Goal: Find specific page/section: Find specific page/section

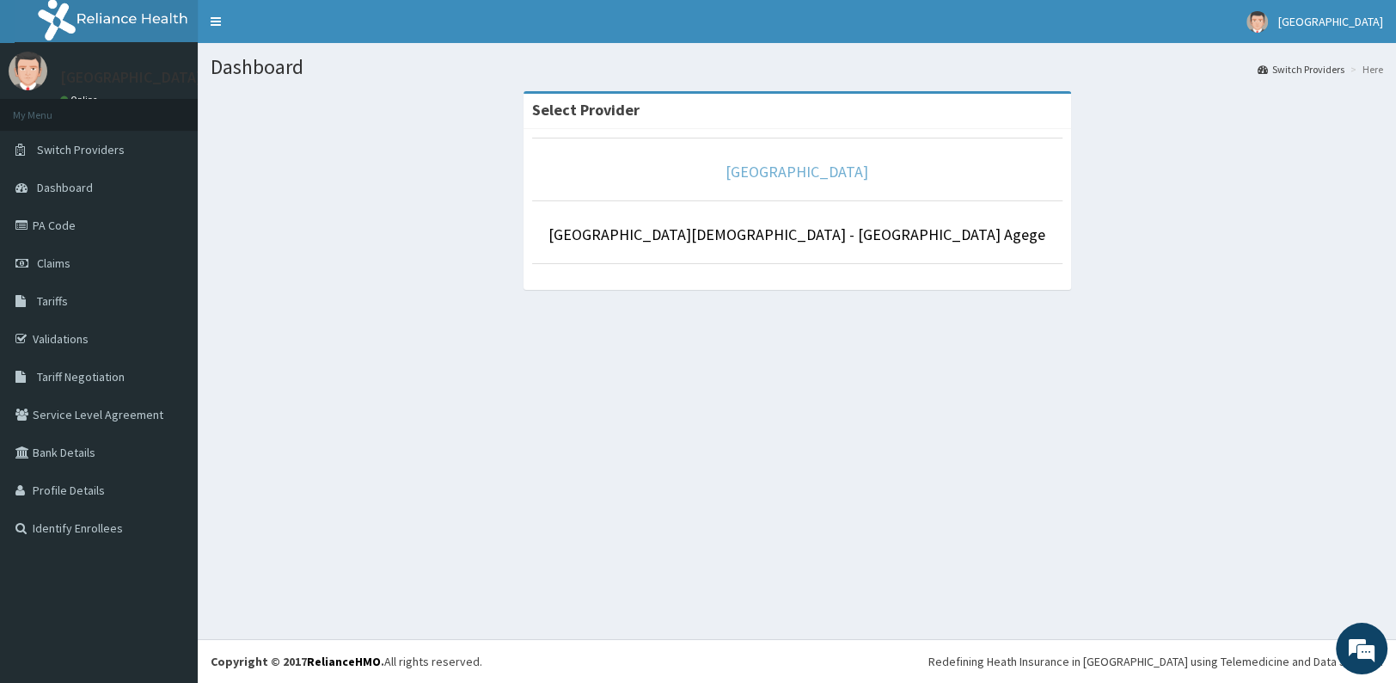
click at [787, 166] on link "[GEOGRAPHIC_DATA]" at bounding box center [797, 172] width 143 height 20
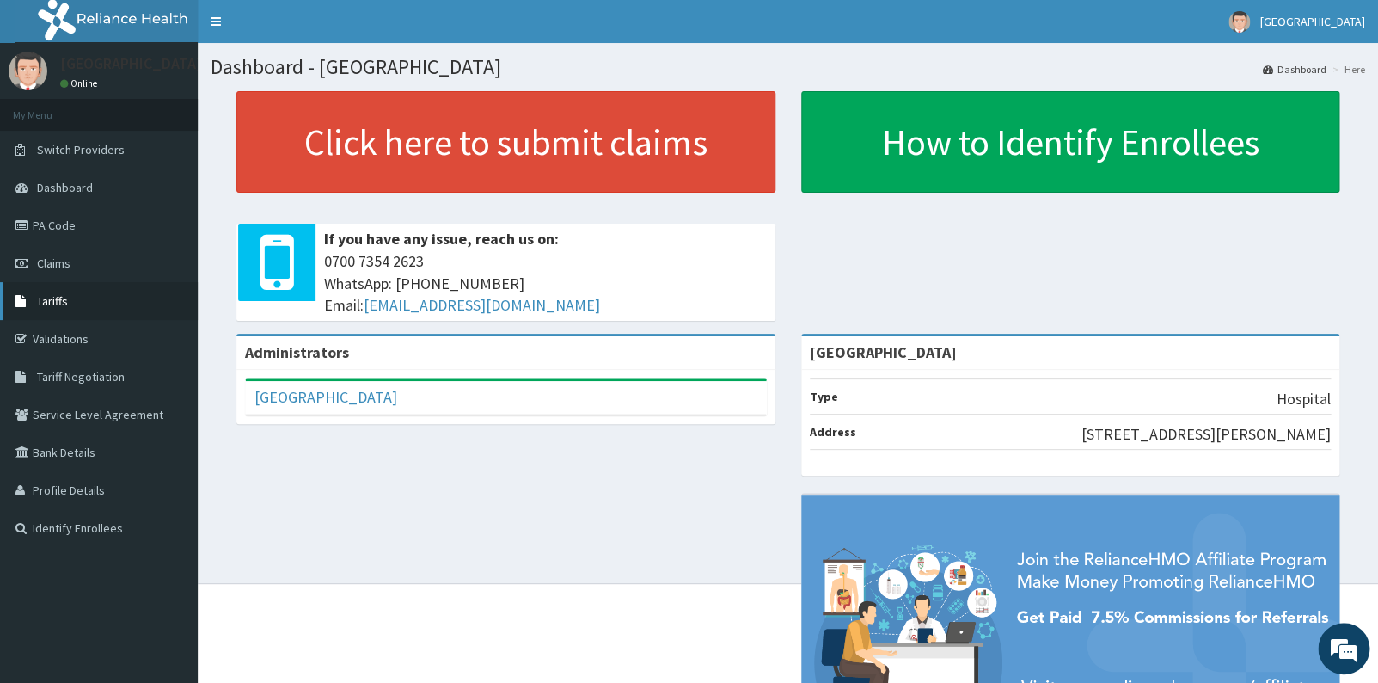
click at [80, 291] on link "Tariffs" at bounding box center [99, 301] width 198 height 38
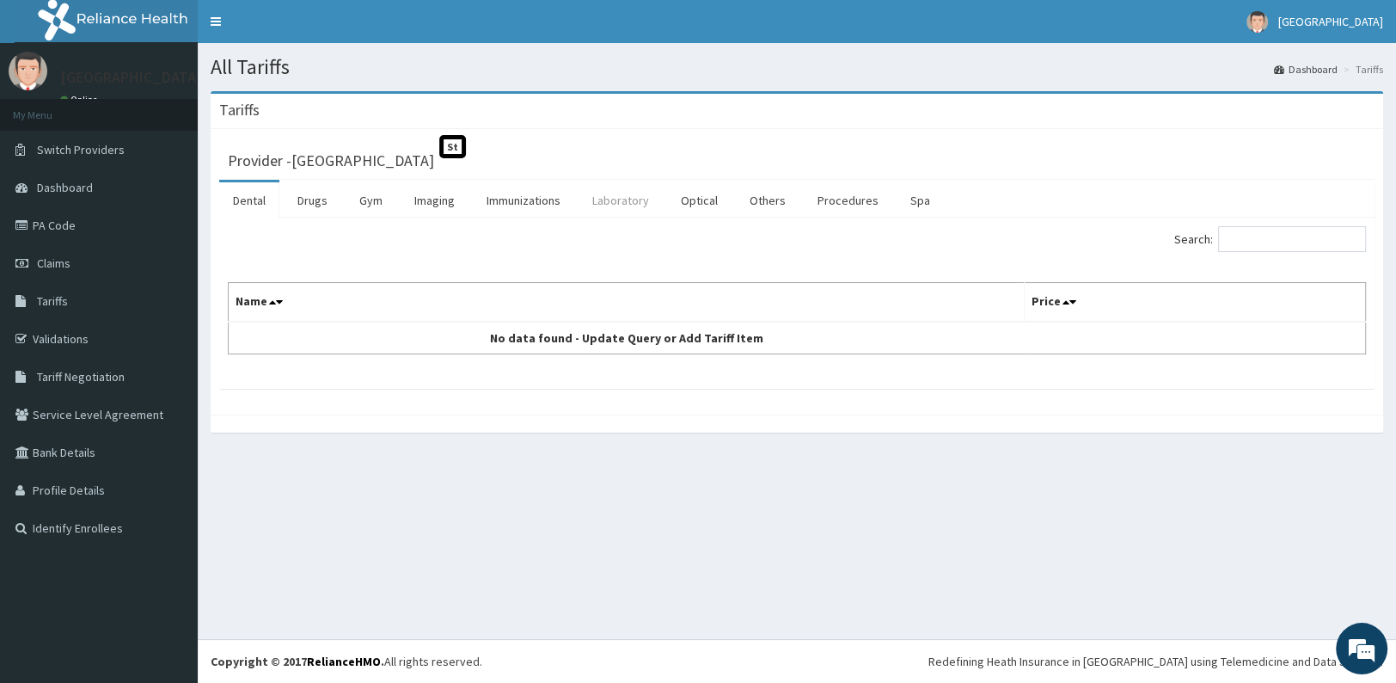
click at [631, 203] on link "Laboratory" at bounding box center [621, 200] width 84 height 36
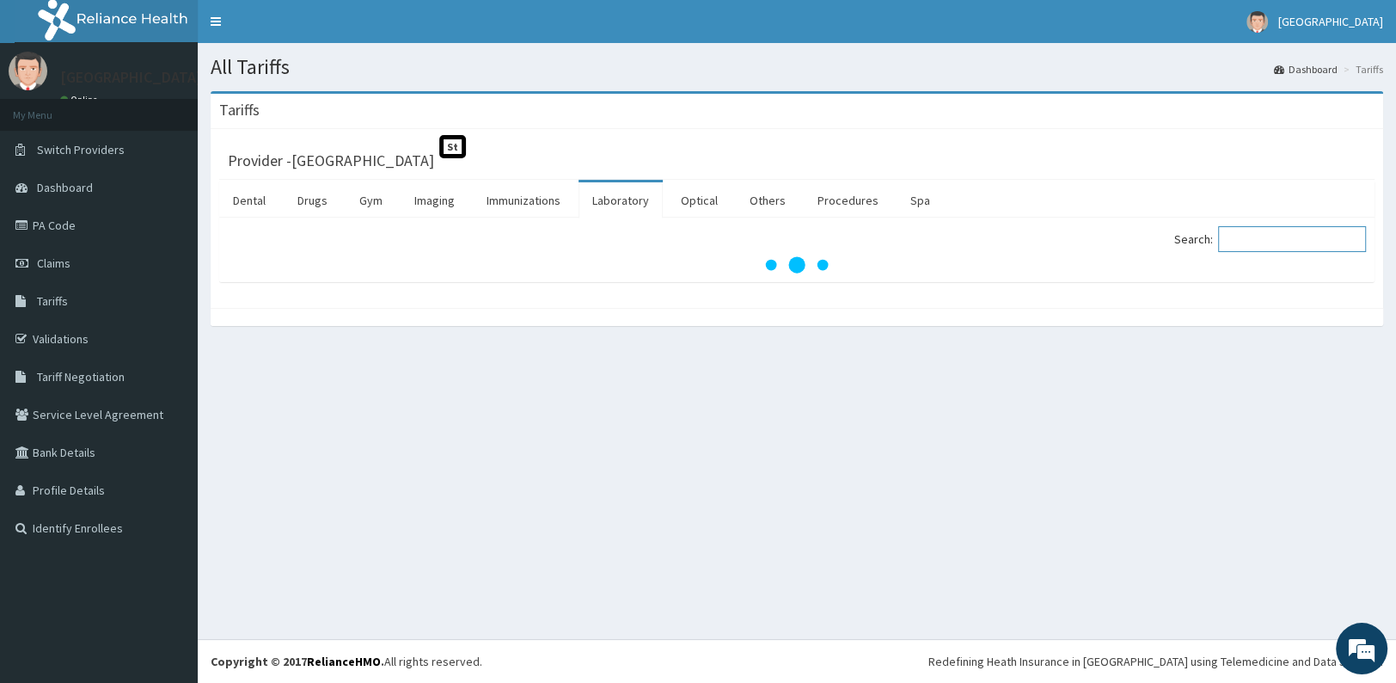
click at [1243, 243] on input "Search:" at bounding box center [1292, 239] width 148 height 26
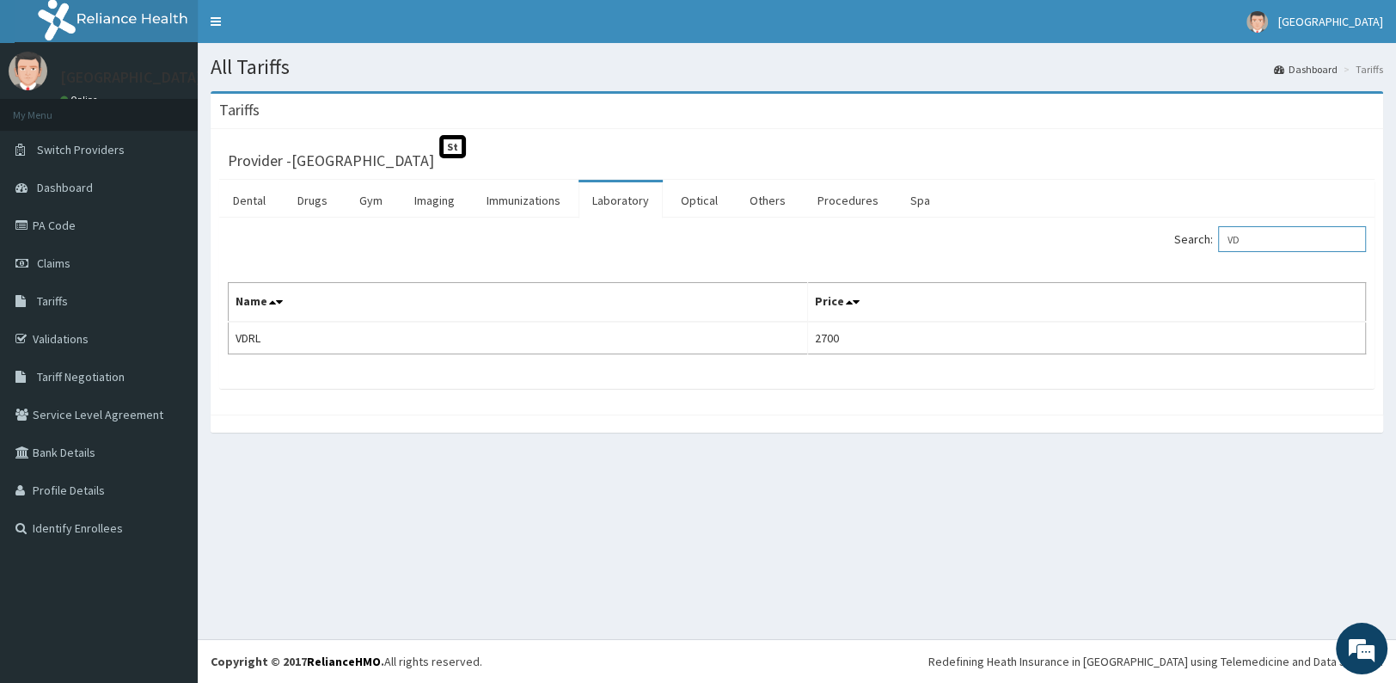
type input "V"
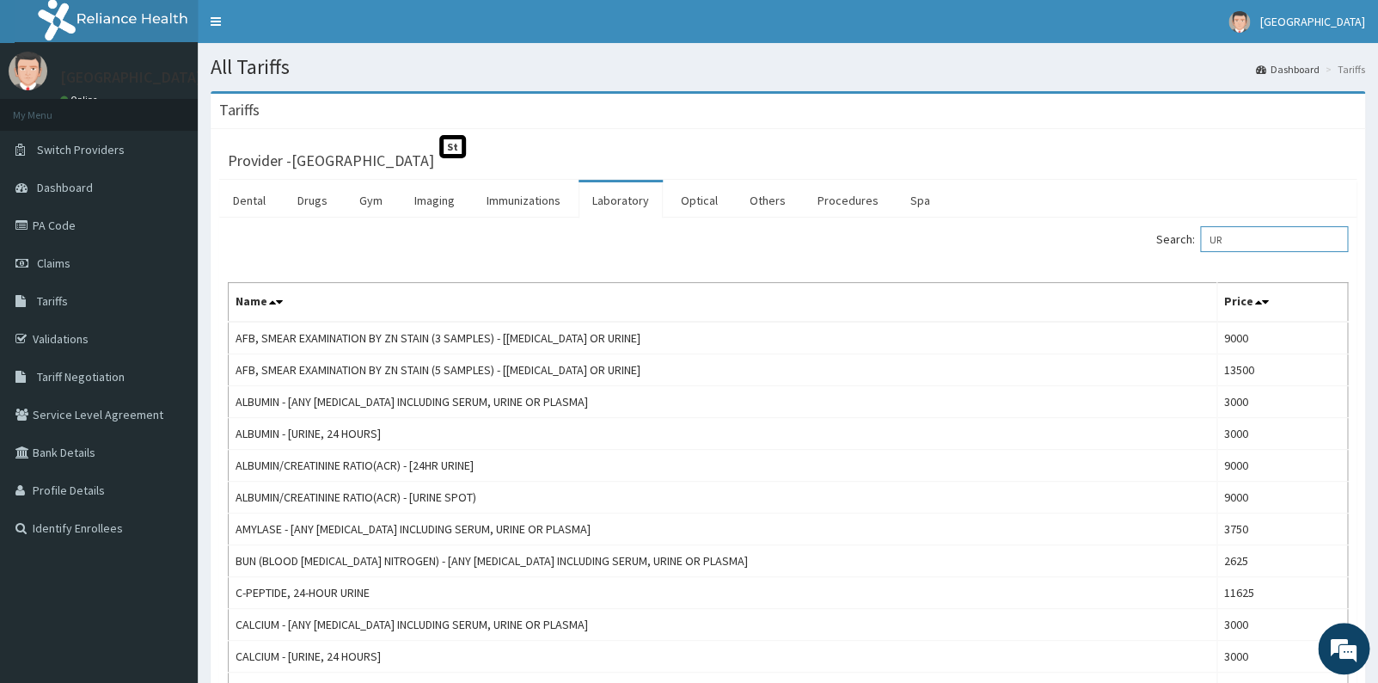
type input "U"
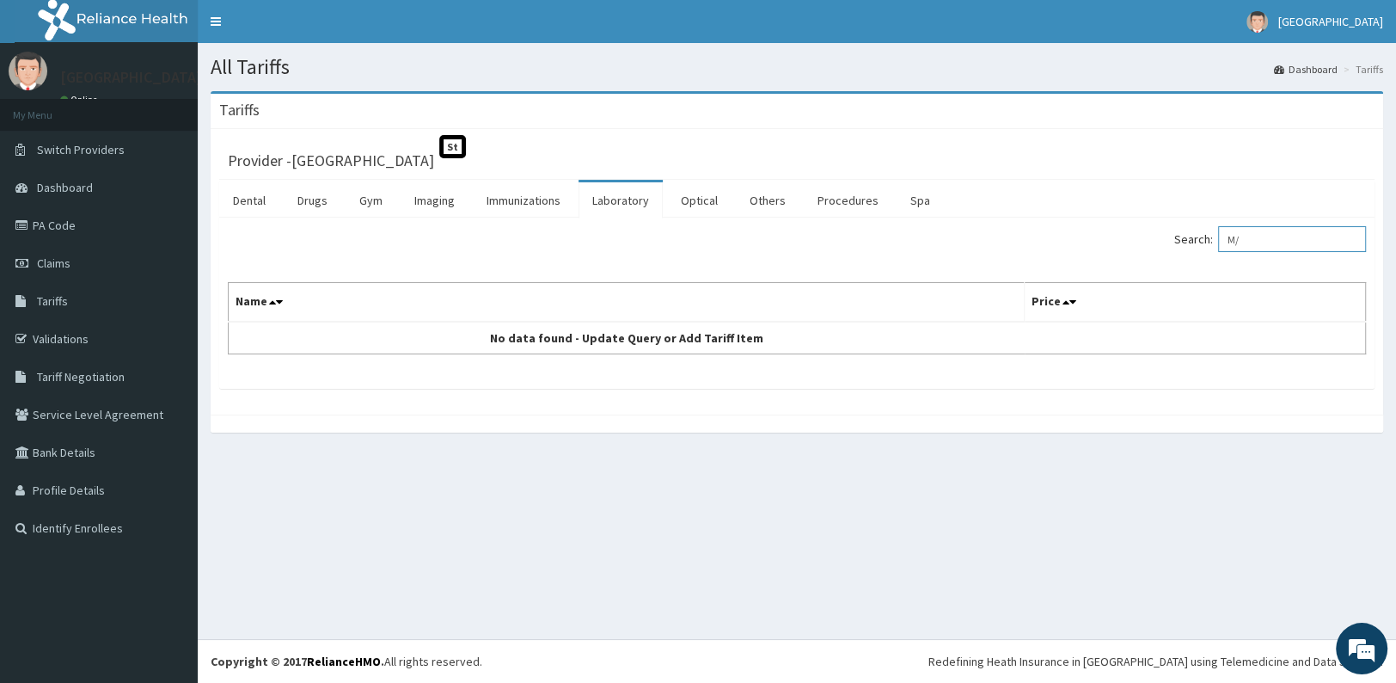
type input "M"
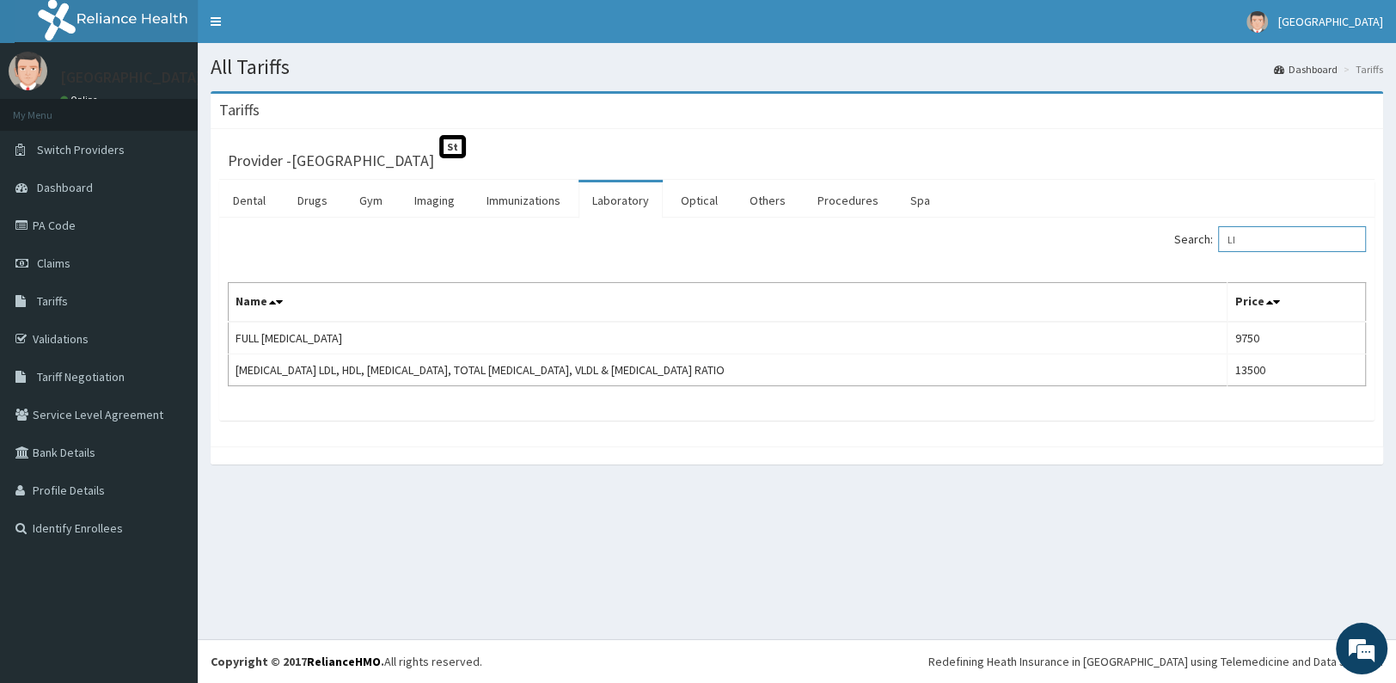
type input "L"
type input "C"
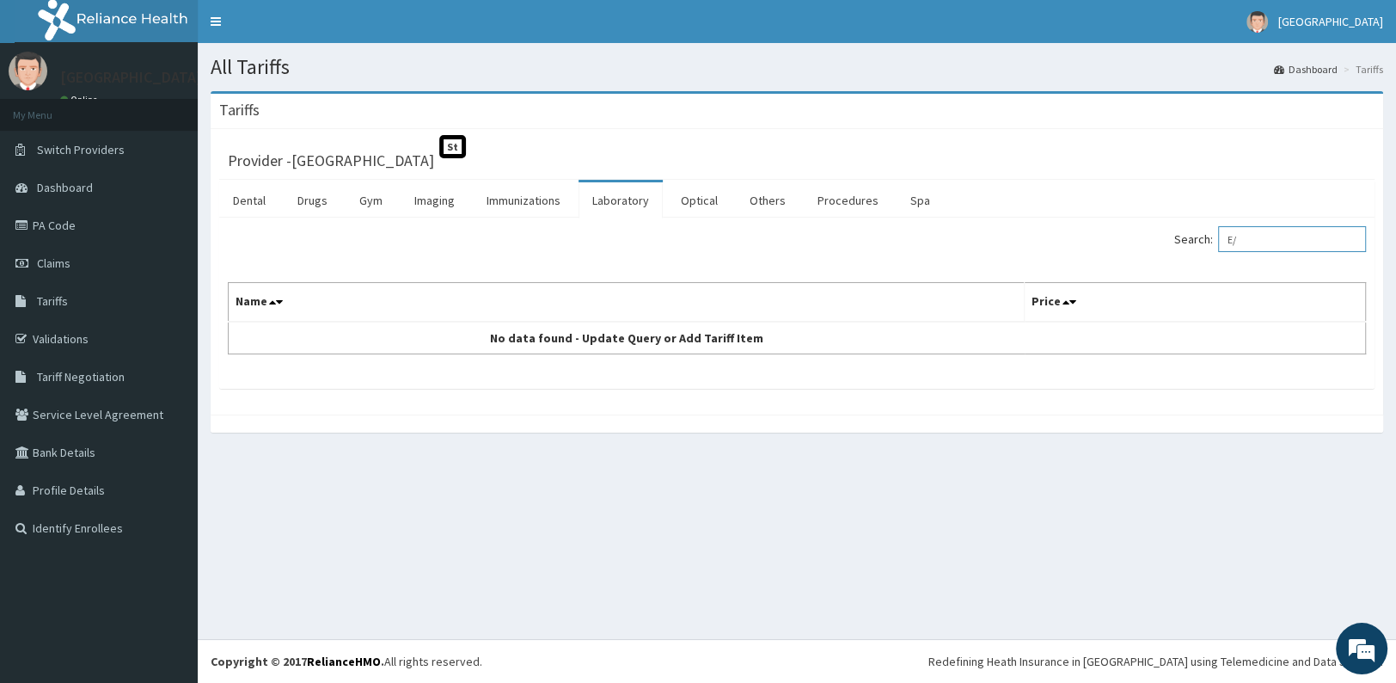
type input "E"
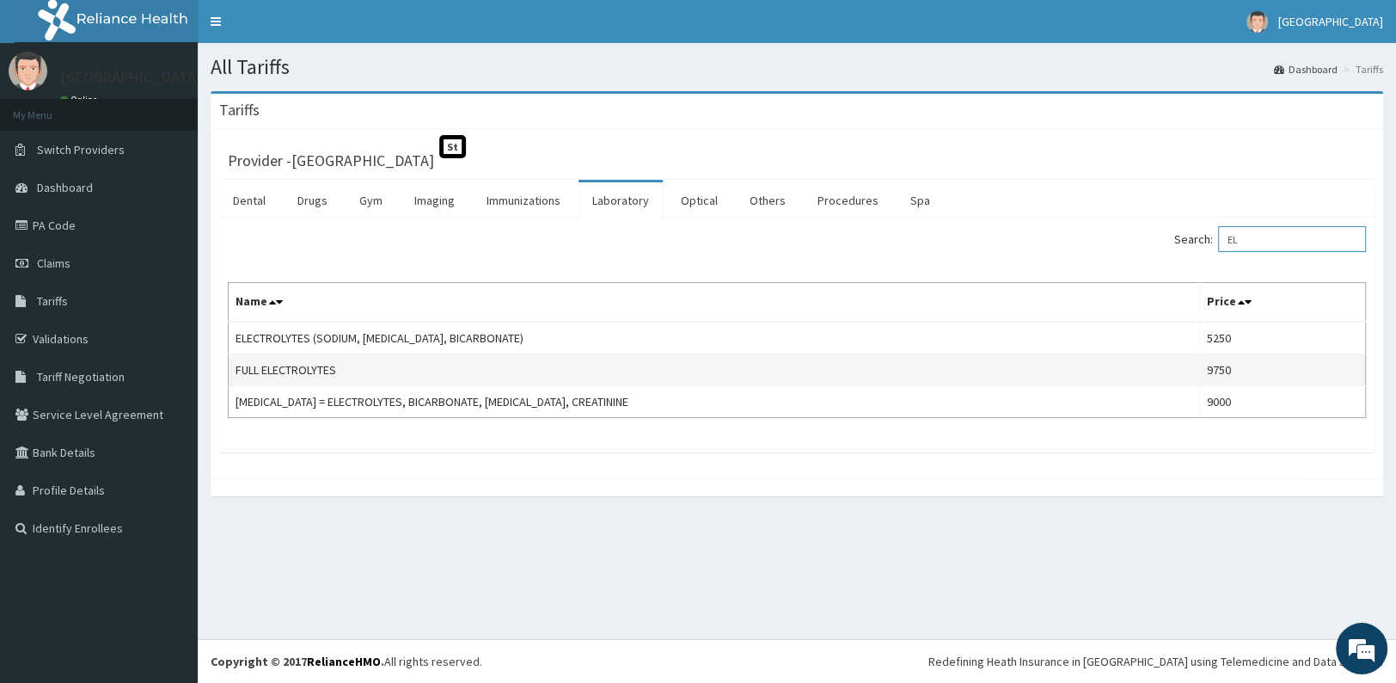
type input "E"
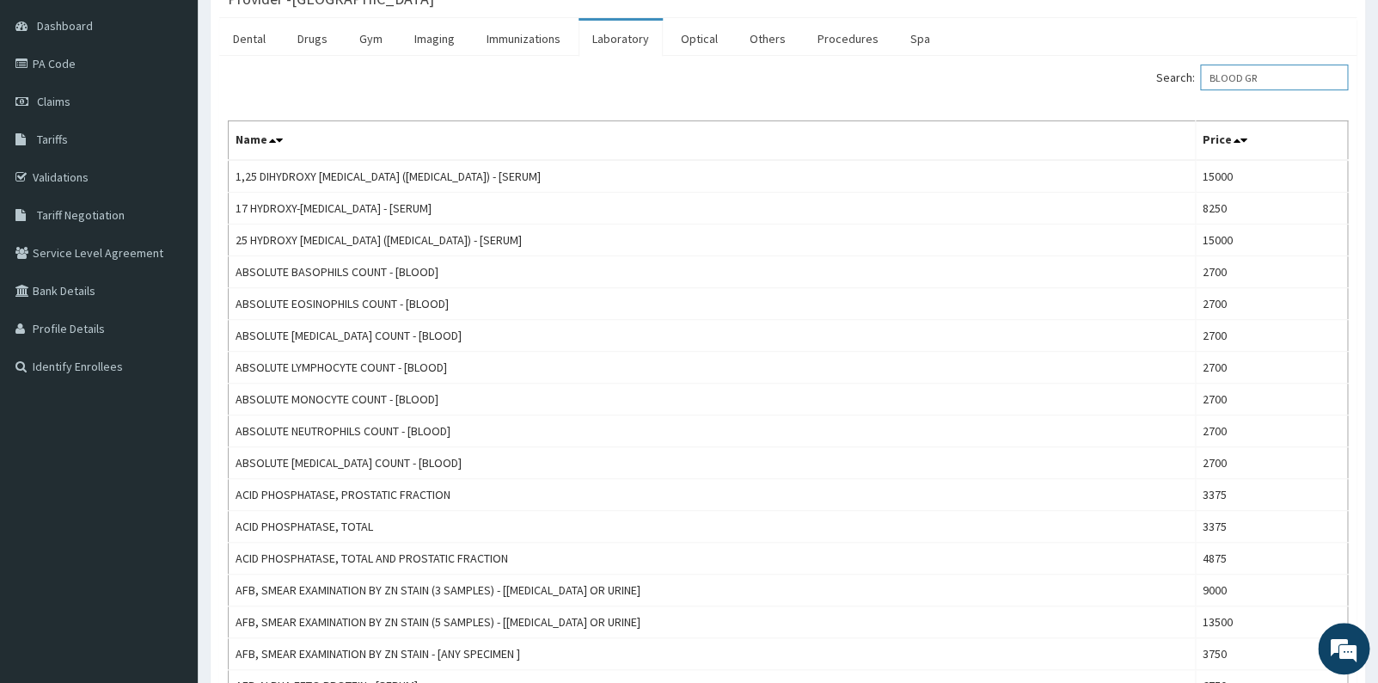
scroll to position [131, 0]
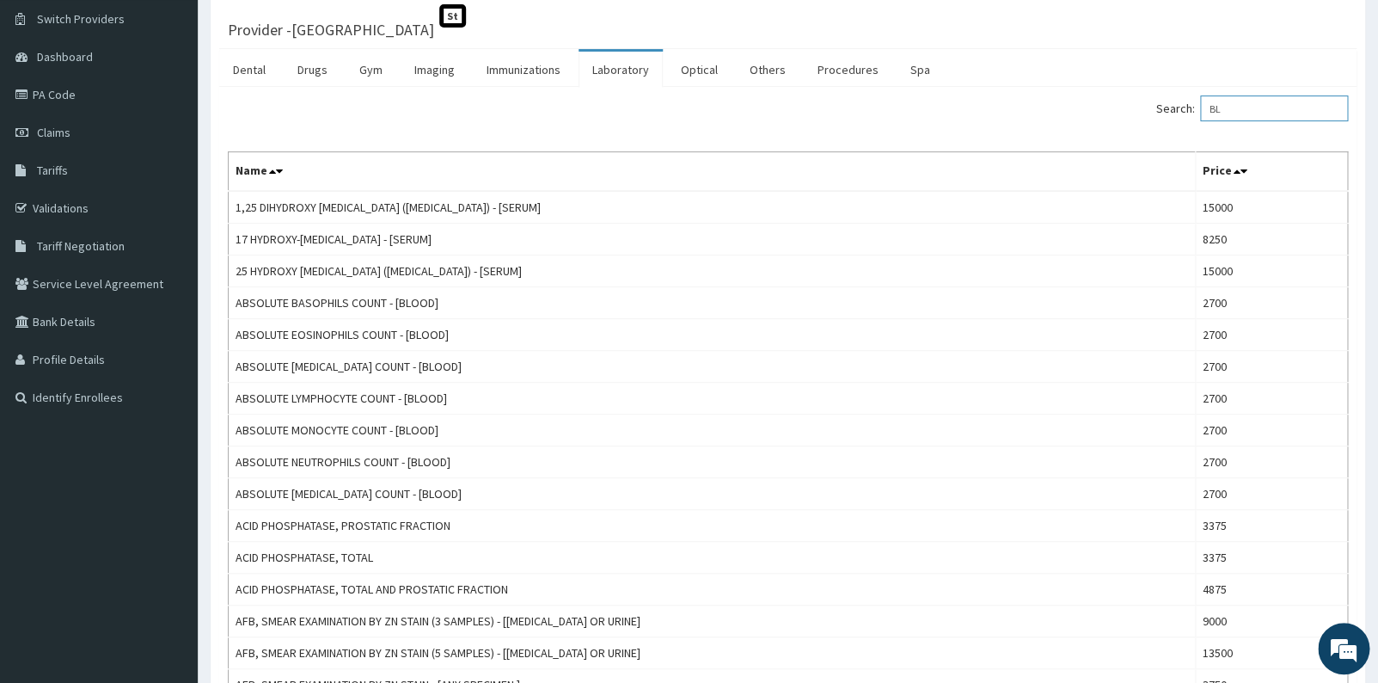
type input "B"
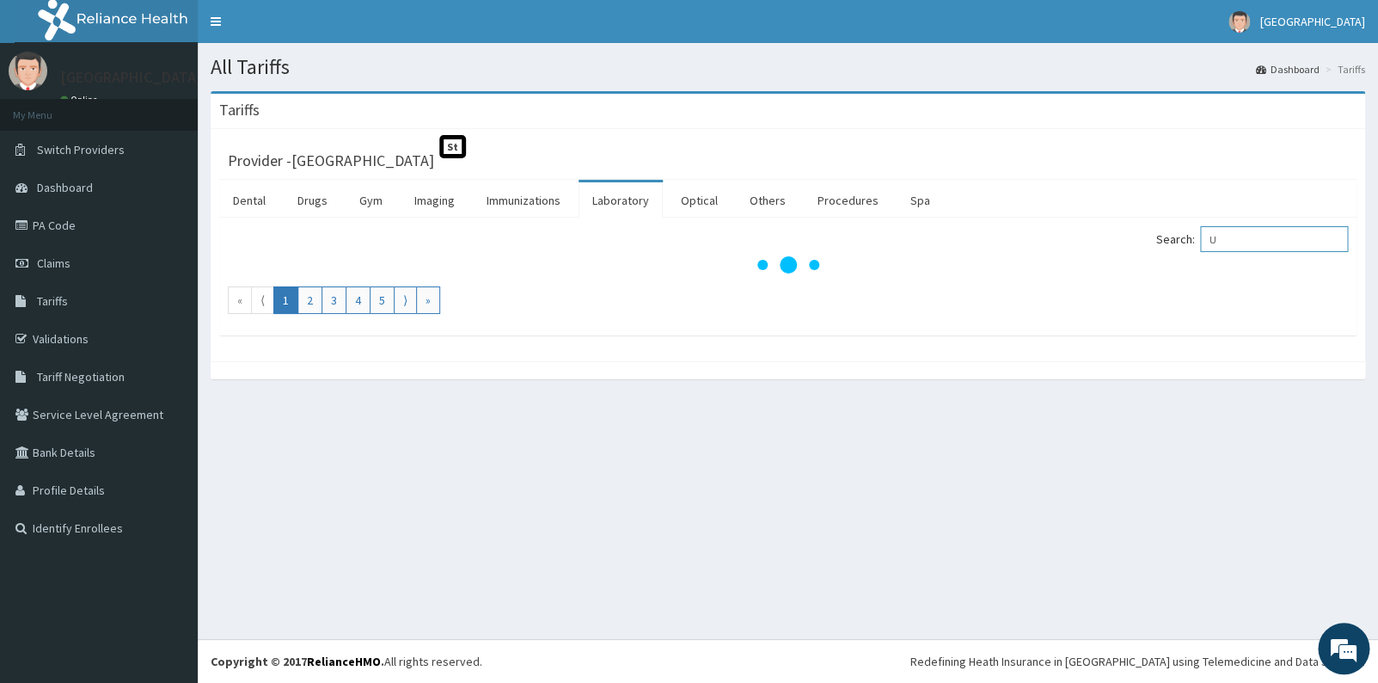
scroll to position [0, 0]
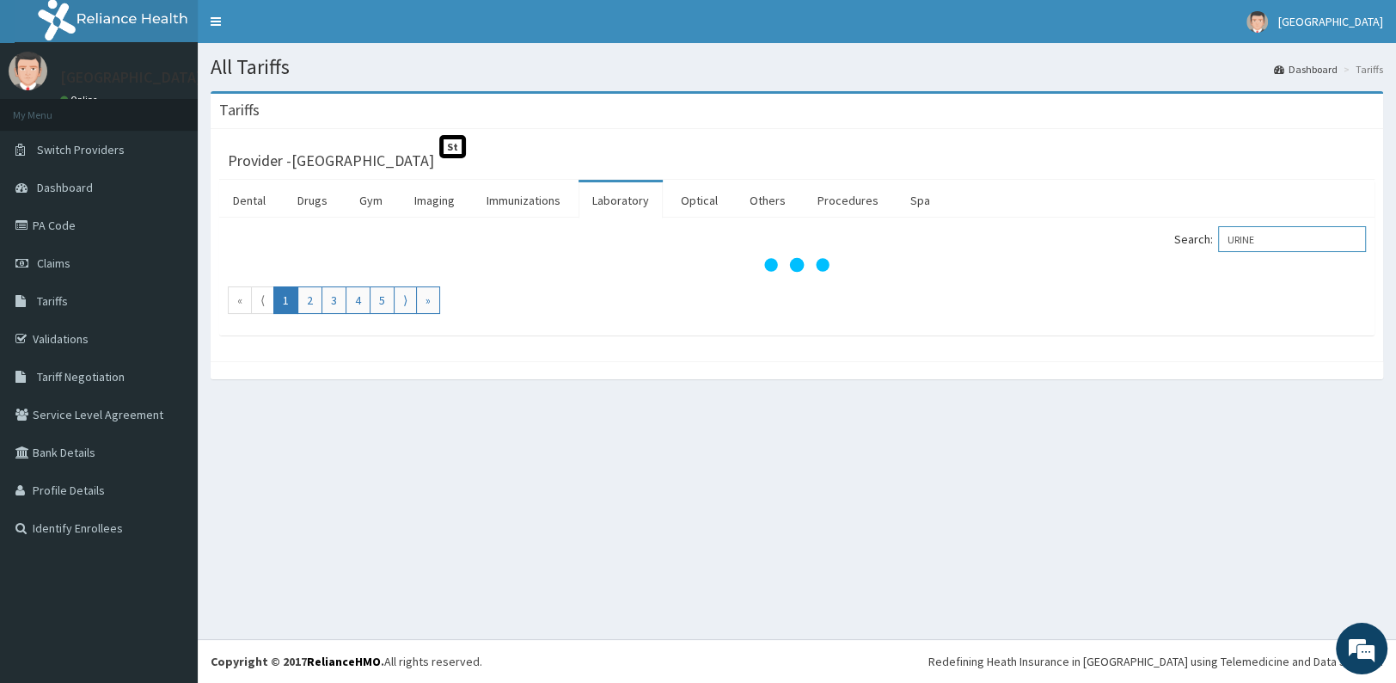
type input "URINE"
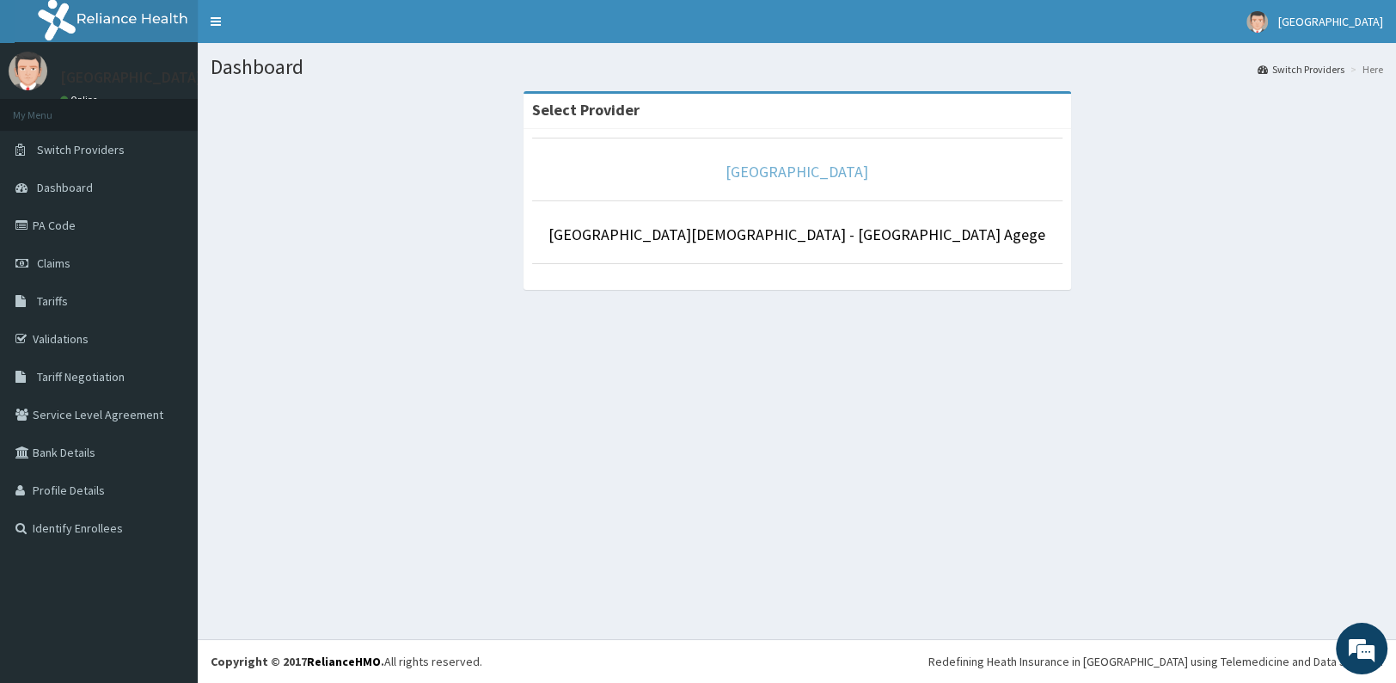
click at [761, 176] on link "[GEOGRAPHIC_DATA]" at bounding box center [797, 172] width 143 height 20
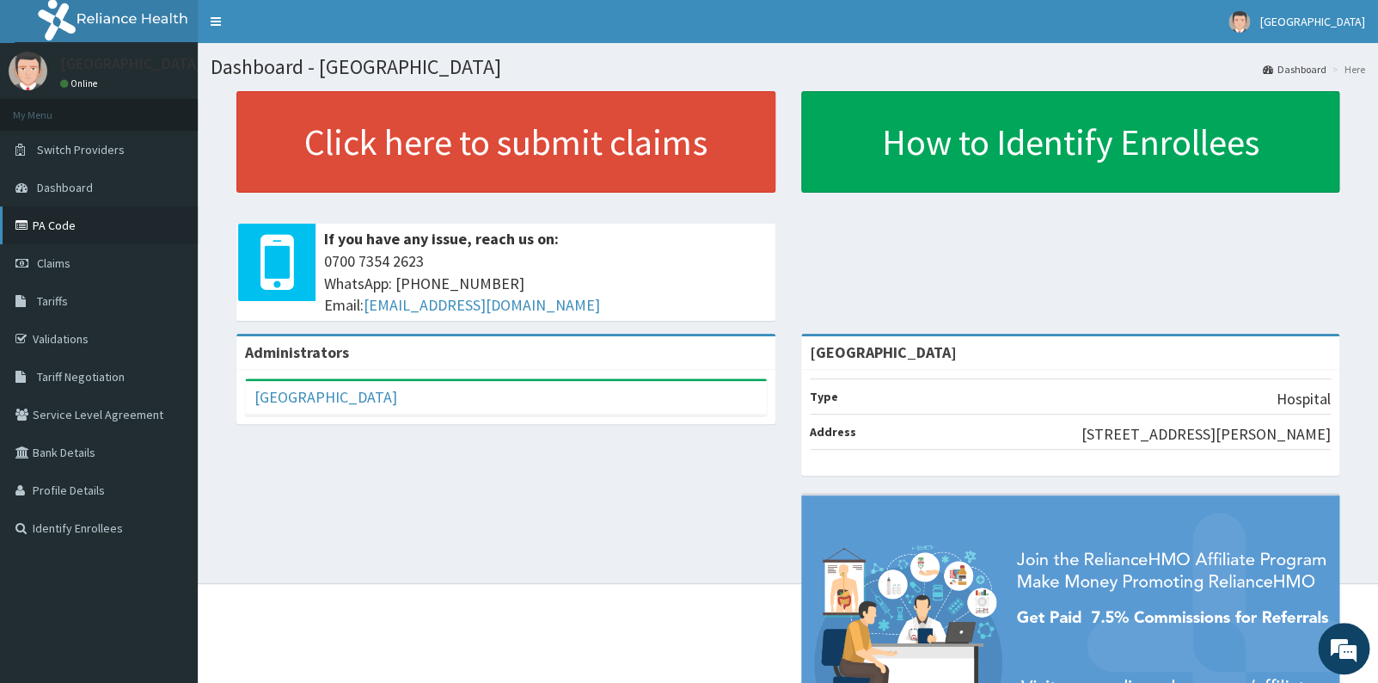
click at [120, 226] on link "PA Code" at bounding box center [99, 225] width 198 height 38
